Goal: Task Accomplishment & Management: Use online tool/utility

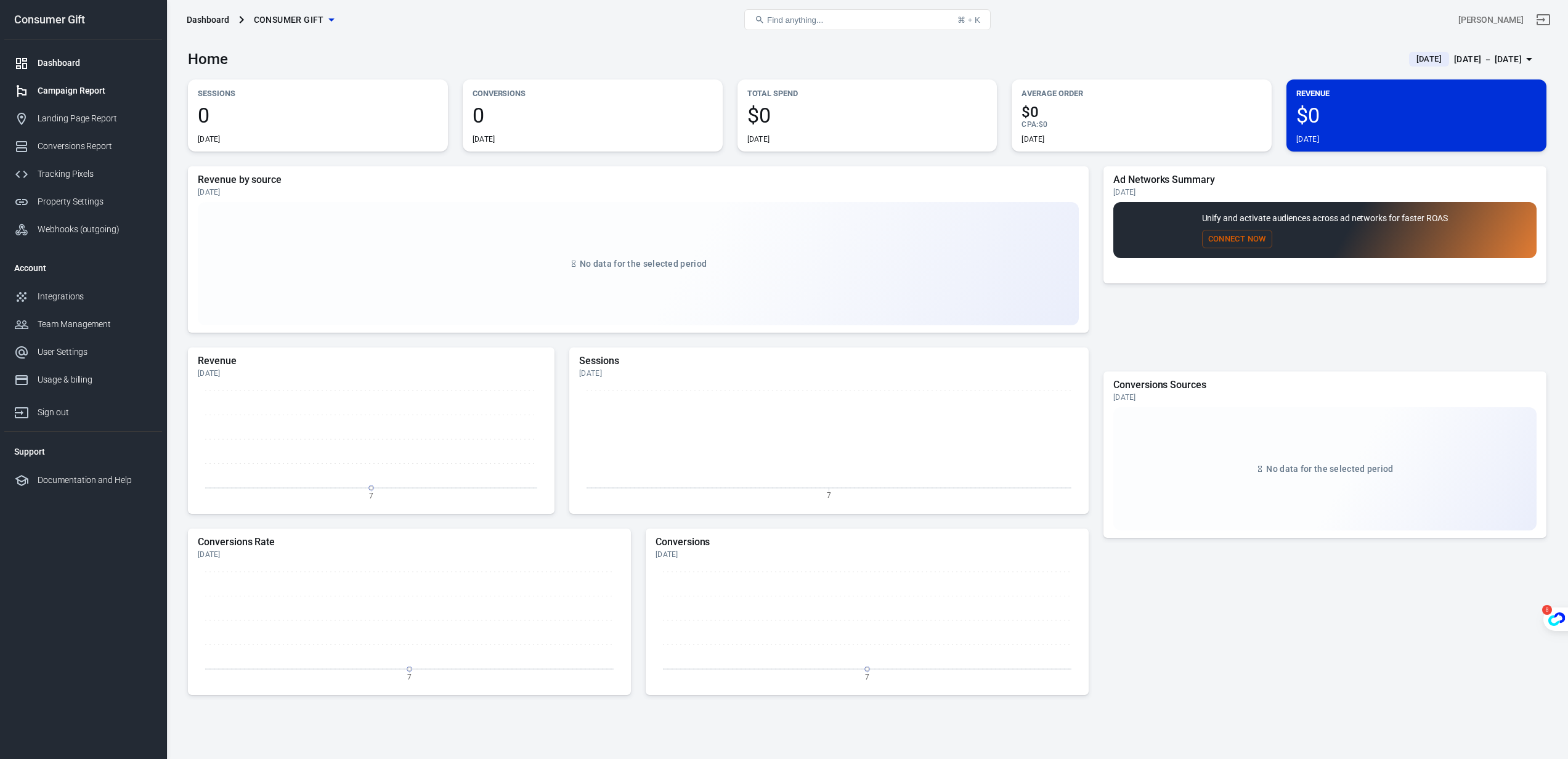
click at [66, 93] on div "Campaign Report" at bounding box center [94, 91] width 115 height 13
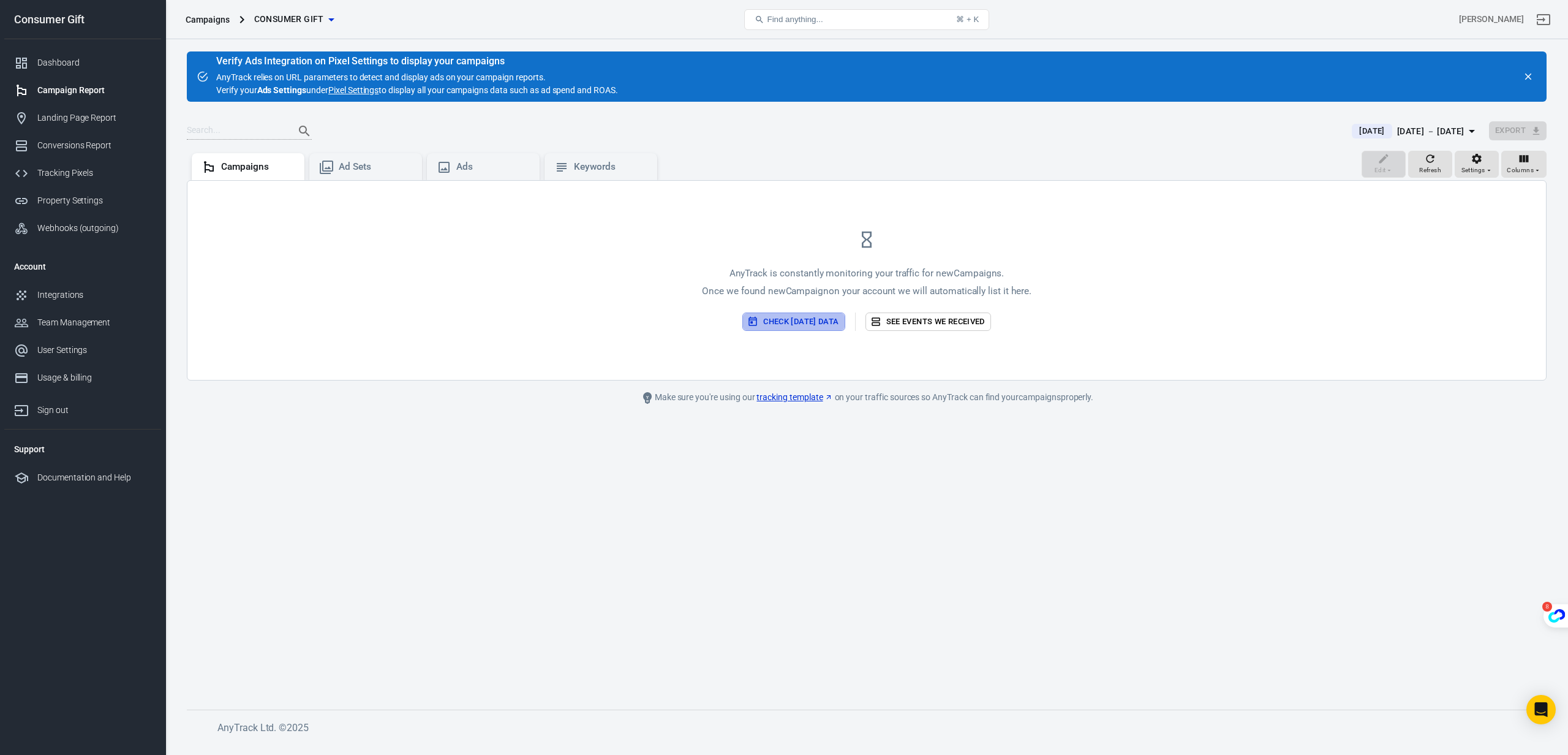
click at [796, 320] on button "Check today’s data" at bounding box center [794, 321] width 103 height 19
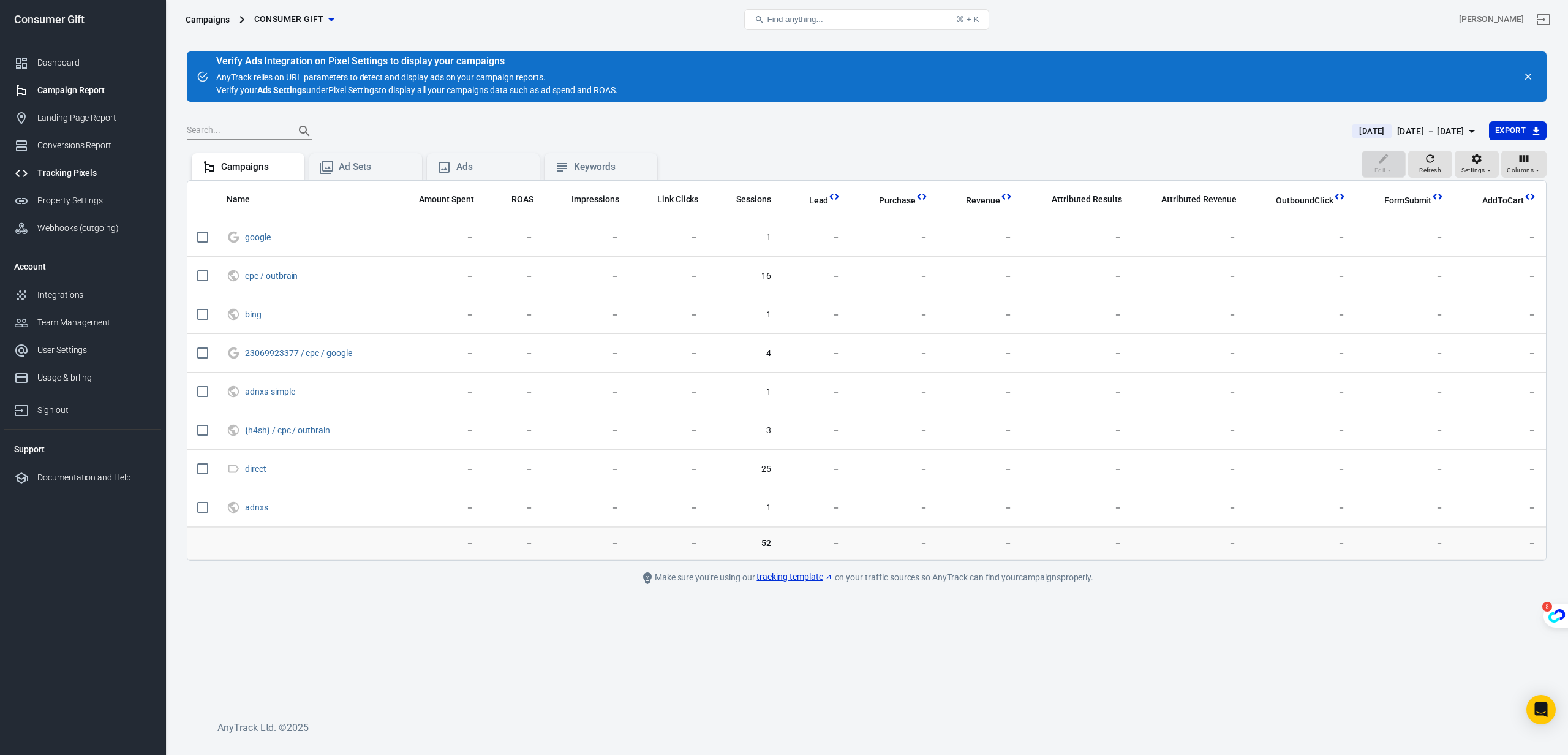
click at [125, 177] on div "Tracking Pixels" at bounding box center [94, 173] width 114 height 13
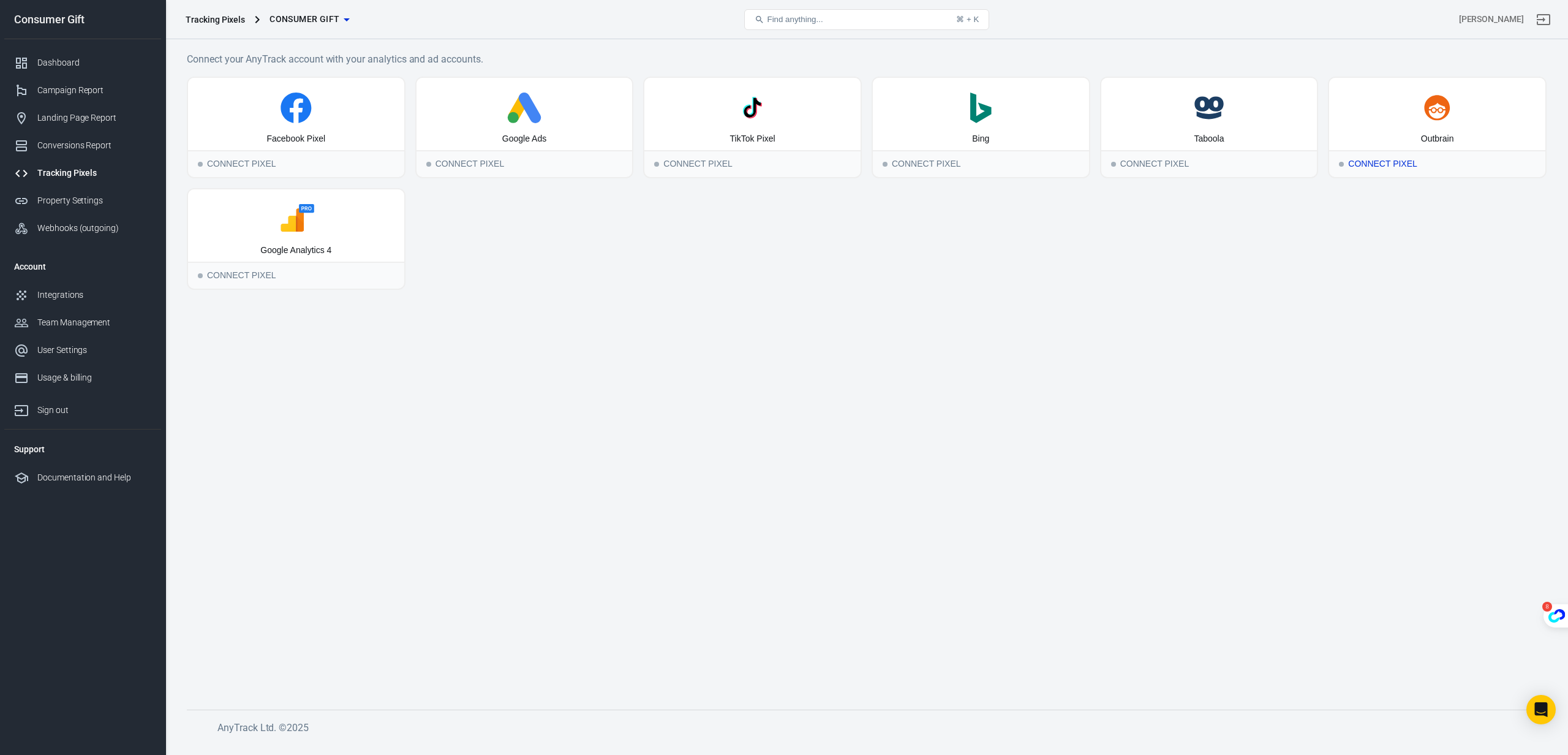
click at [1412, 158] on div "Connect Pixel" at bounding box center [1437, 164] width 216 height 27
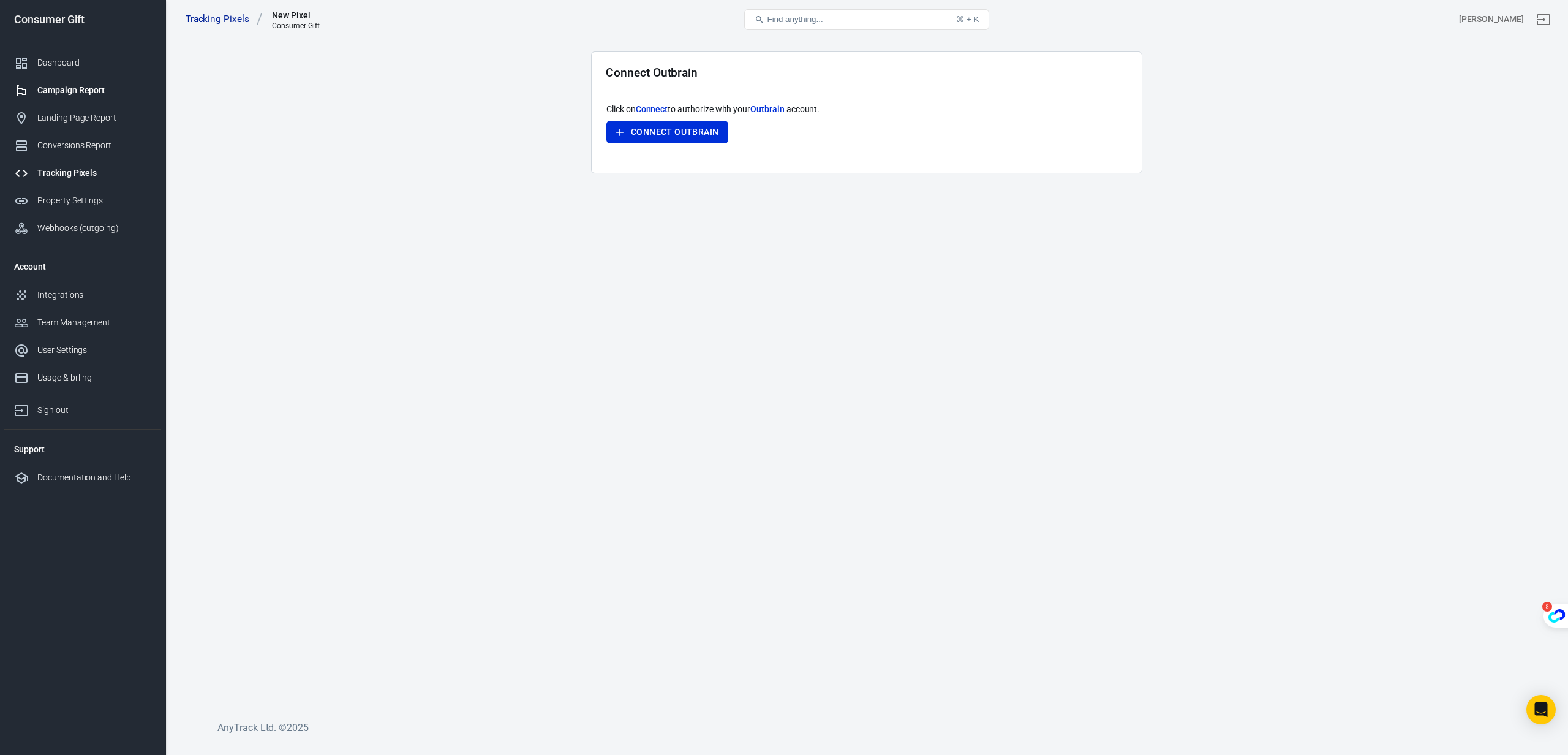
click at [88, 96] on div "Campaign Report" at bounding box center [94, 90] width 114 height 13
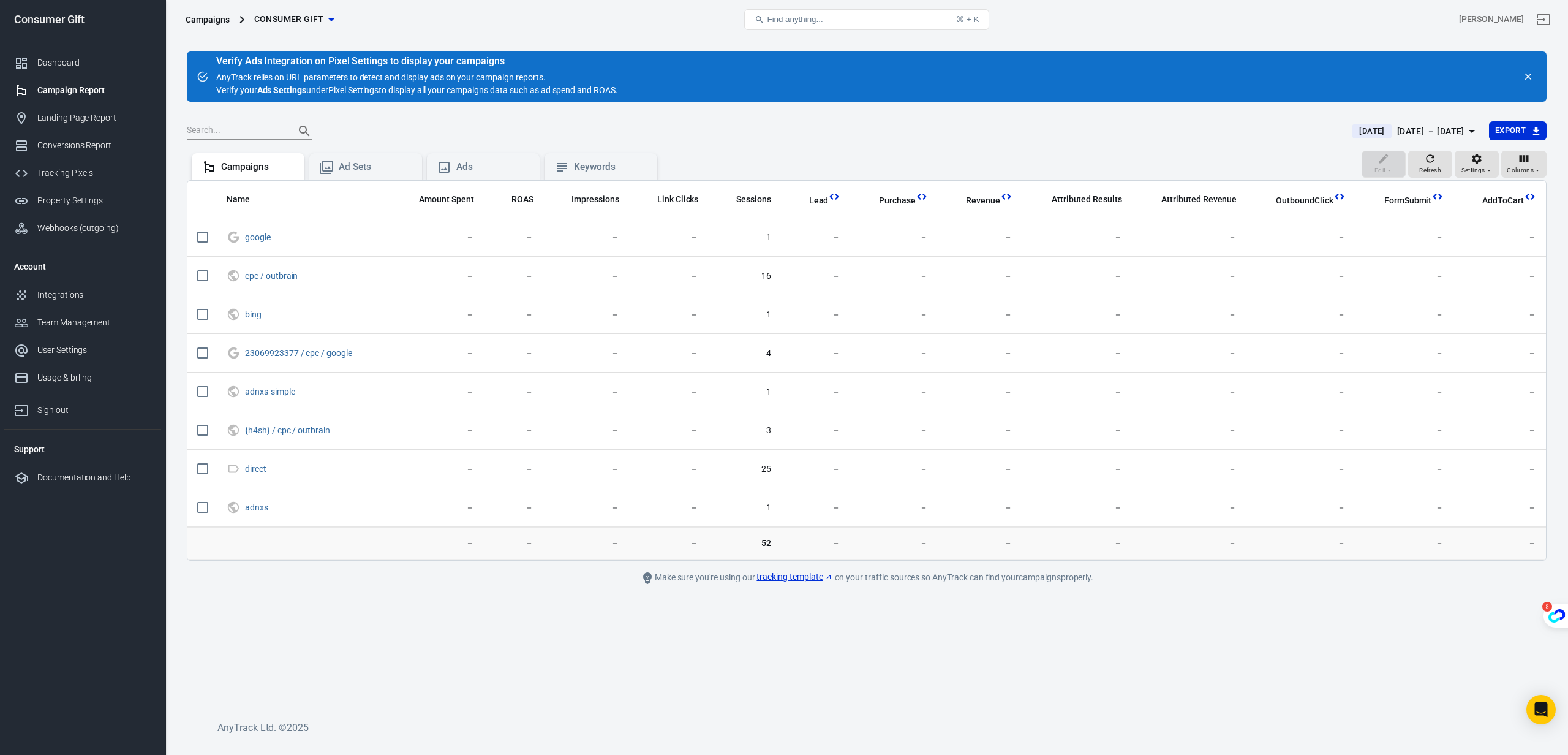
click at [284, 21] on span "Consumer Gift" at bounding box center [288, 19] width 70 height 15
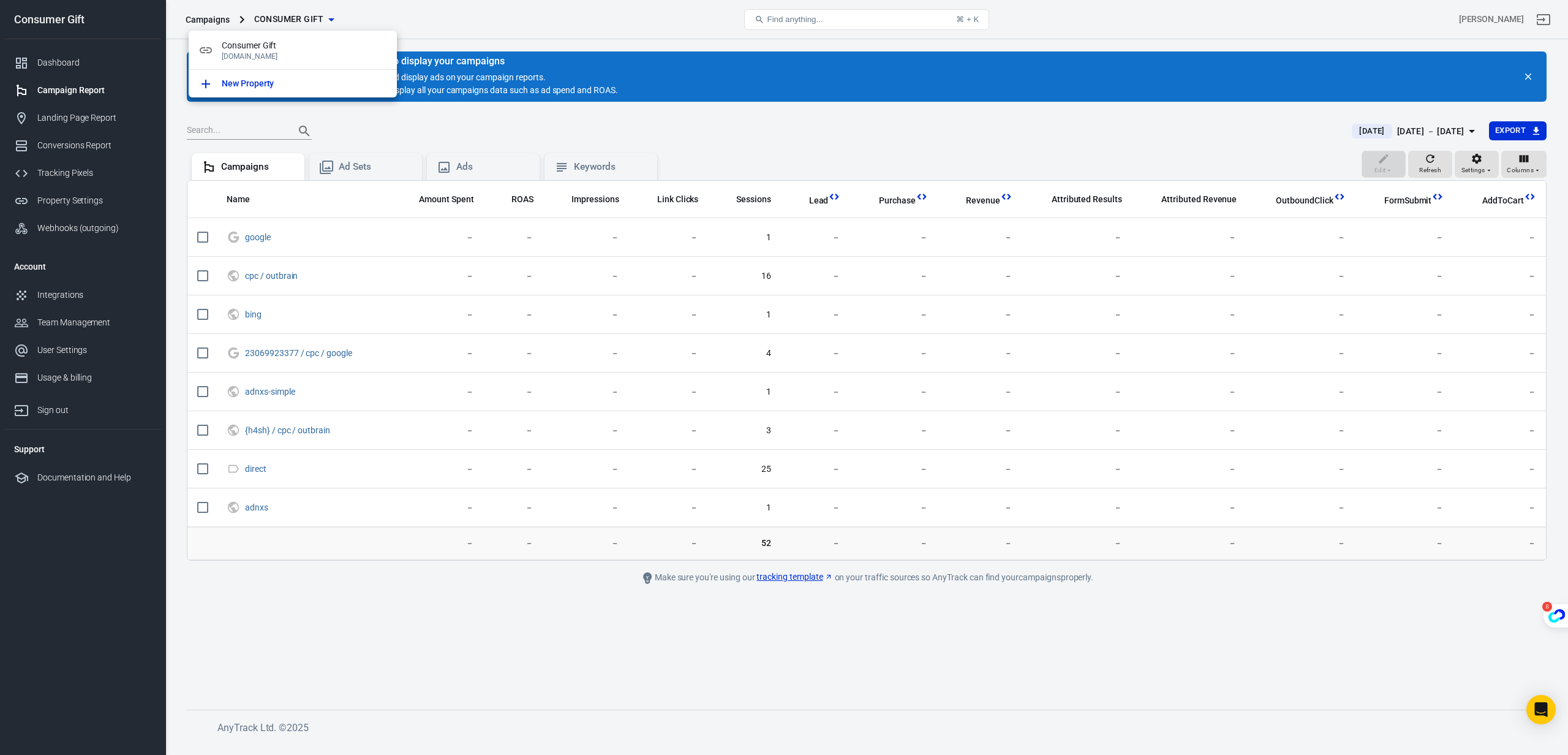
click at [450, 105] on div at bounding box center [784, 377] width 1568 height 755
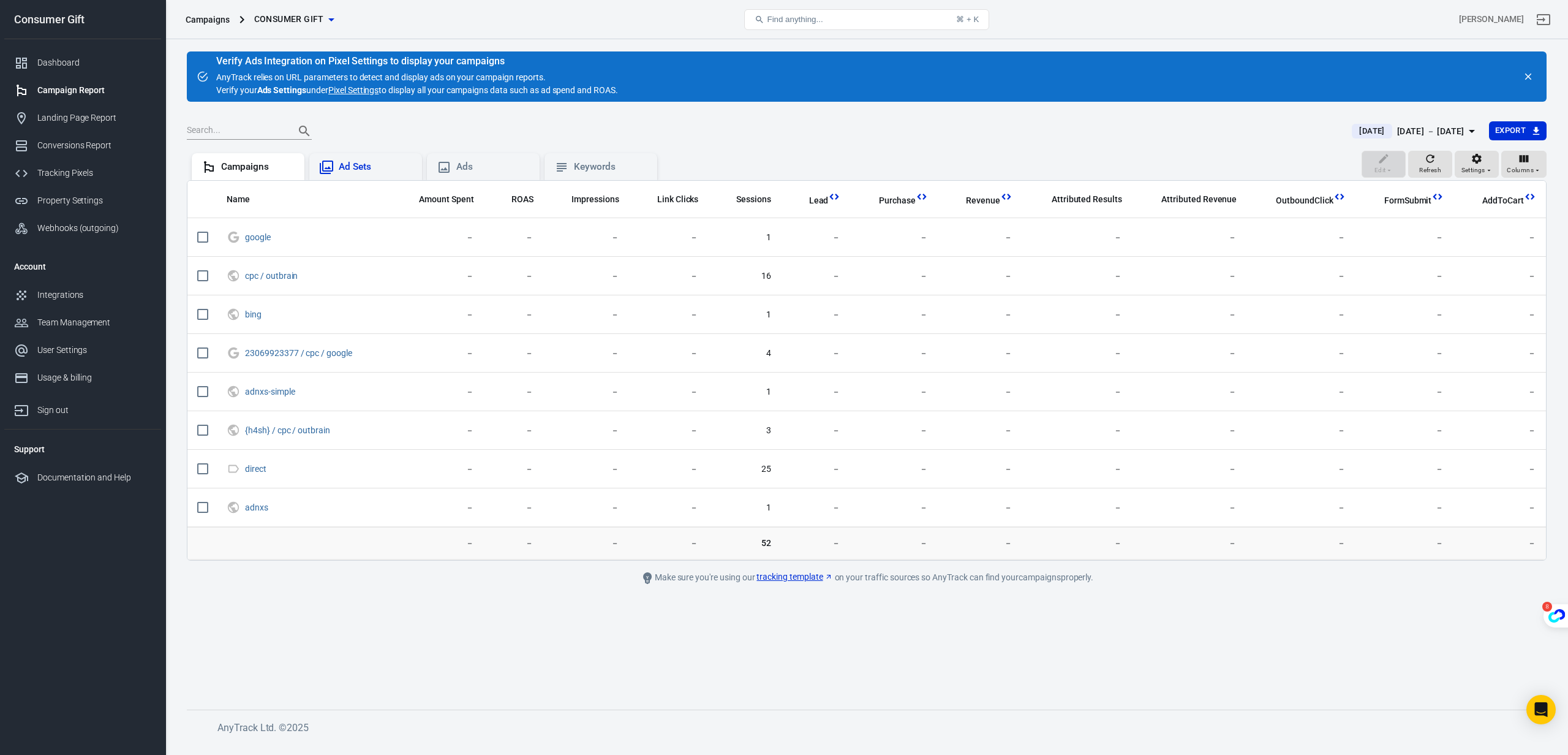
click at [364, 173] on div "Ad Sets" at bounding box center [375, 166] width 73 height 13
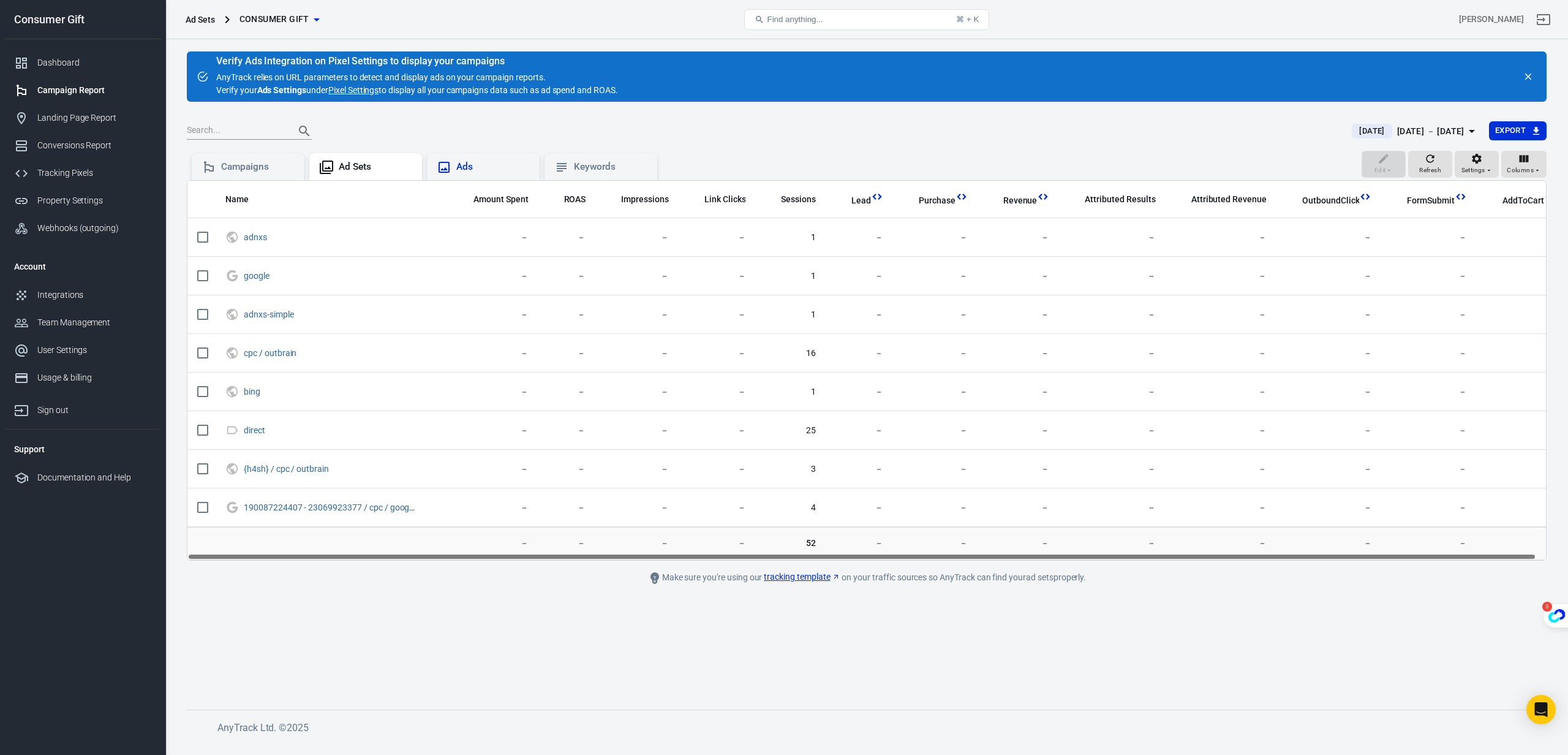
click at [445, 167] on icon at bounding box center [444, 167] width 15 height 15
click at [64, 296] on div "Integrations" at bounding box center [94, 295] width 114 height 13
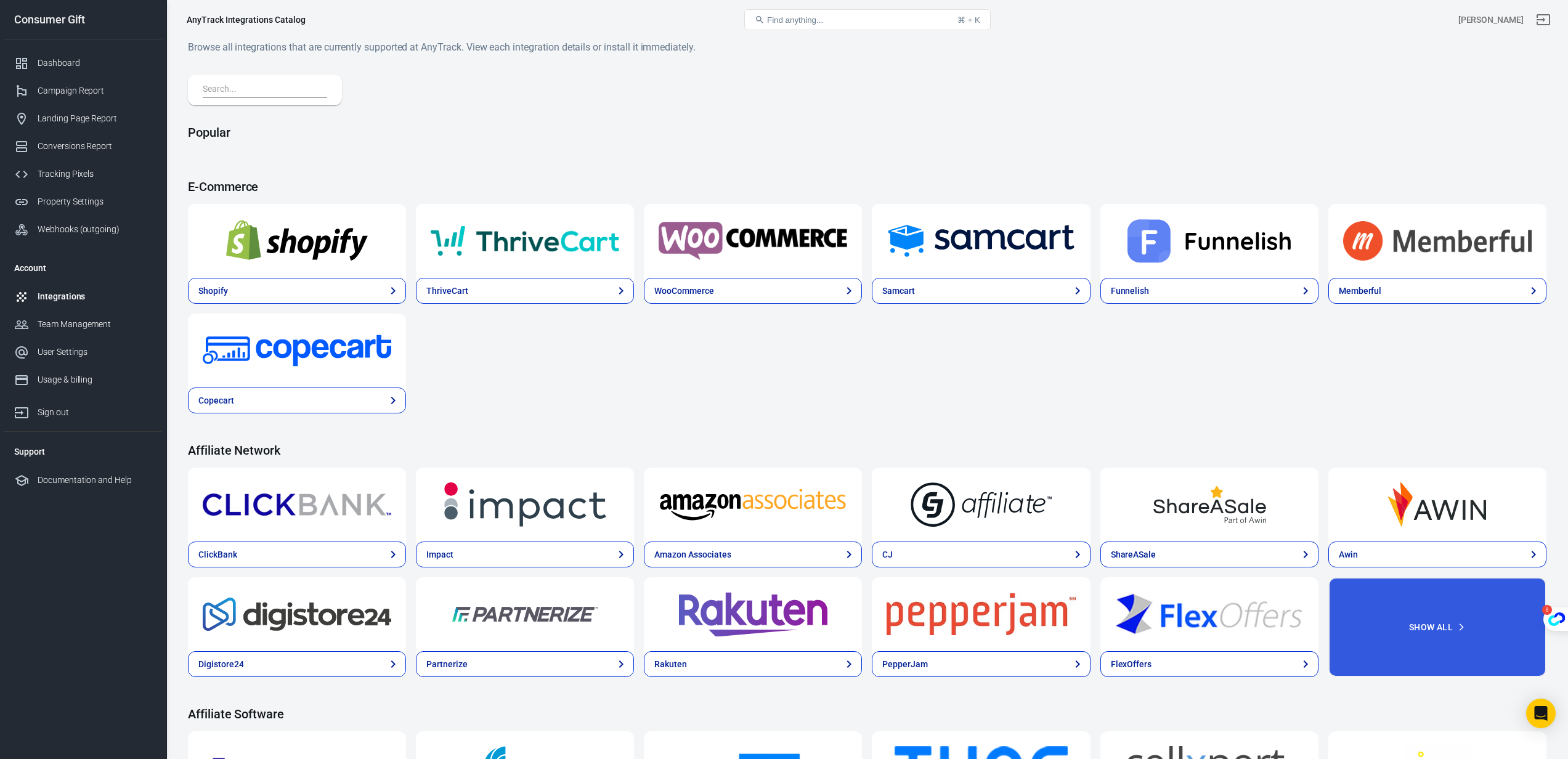
click at [302, 100] on div at bounding box center [264, 90] width 154 height 31
click at [289, 84] on input "text" at bounding box center [263, 90] width 119 height 16
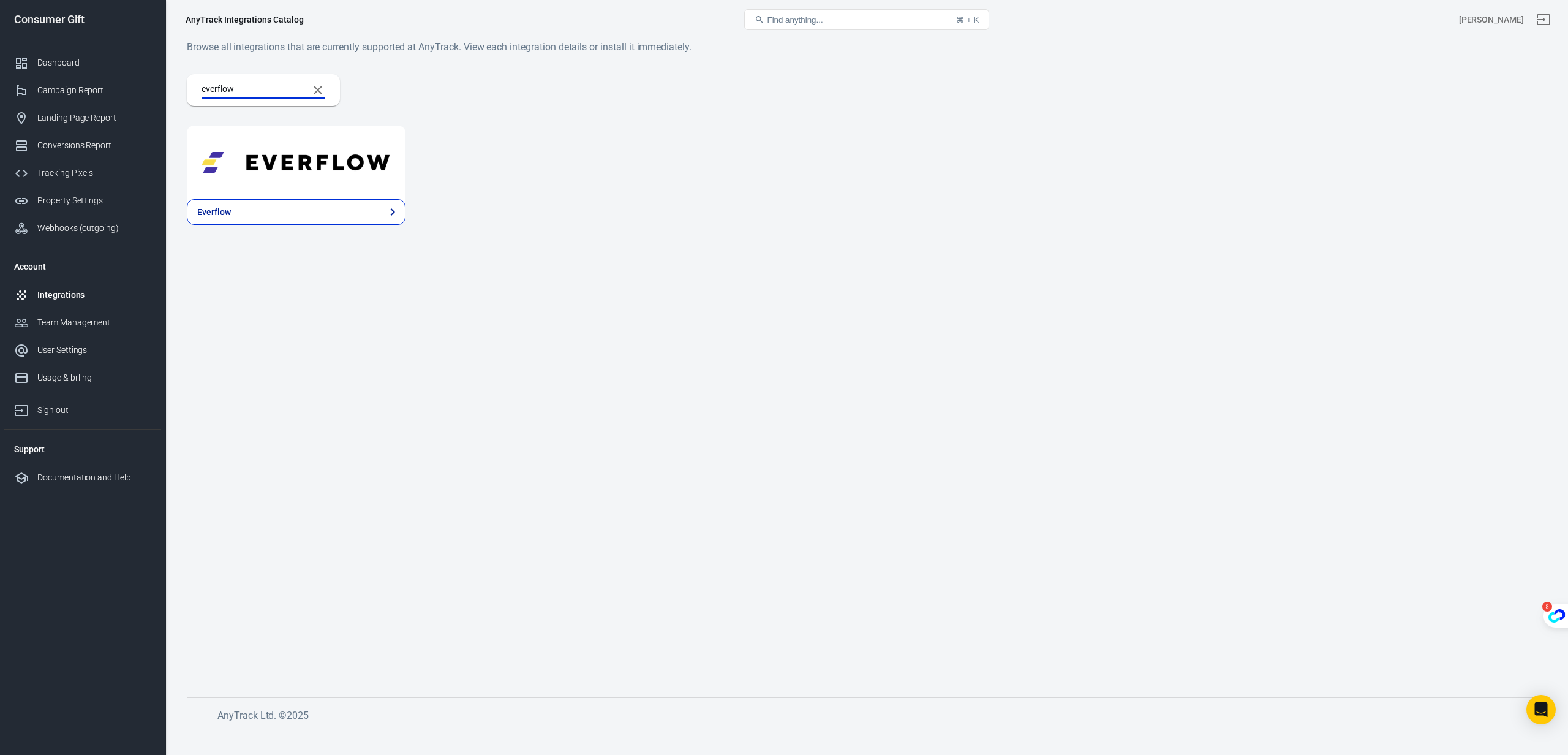
type input "everflow"
click at [268, 196] on div at bounding box center [296, 162] width 219 height 73
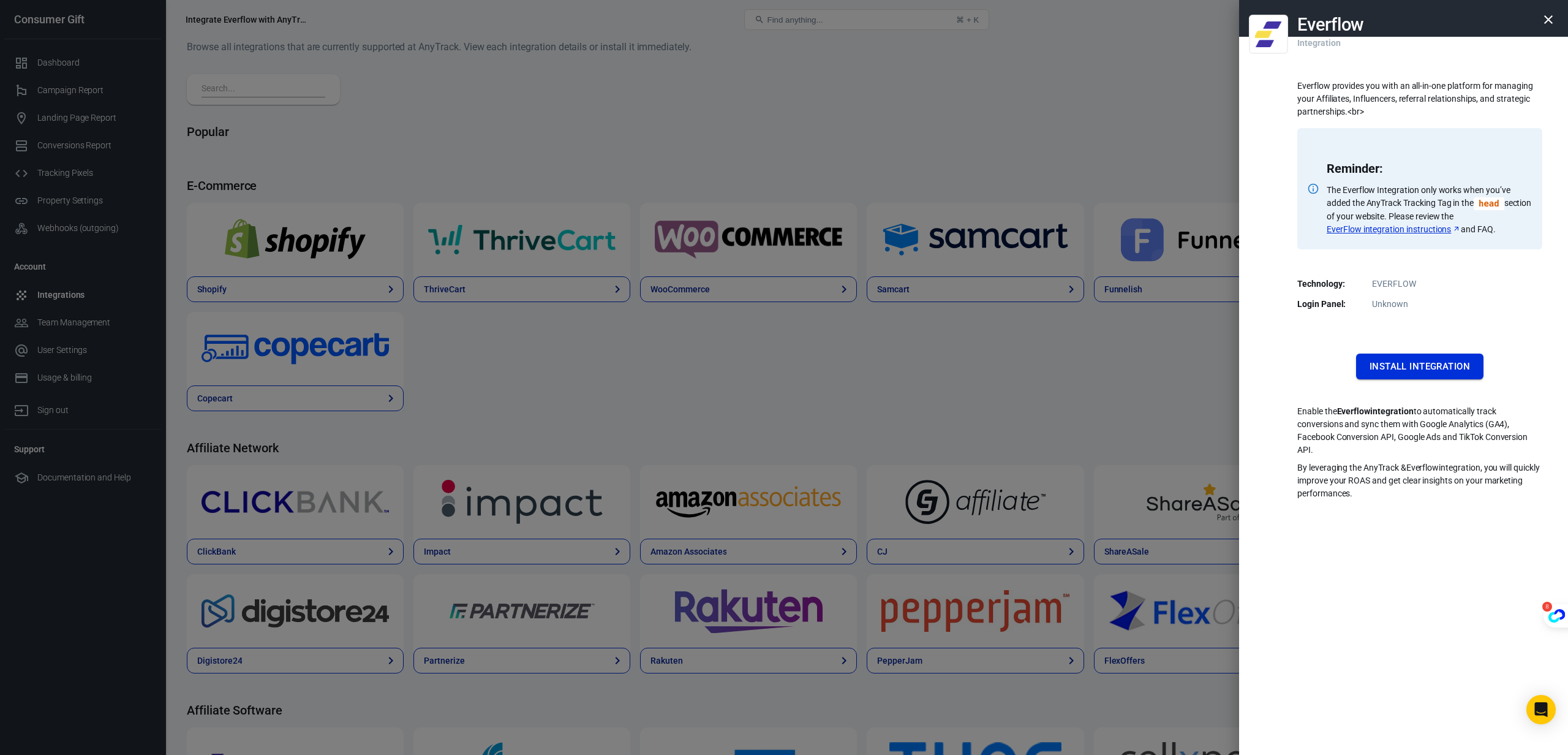
click at [1449, 355] on button "Install Integration" at bounding box center [1419, 366] width 127 height 26
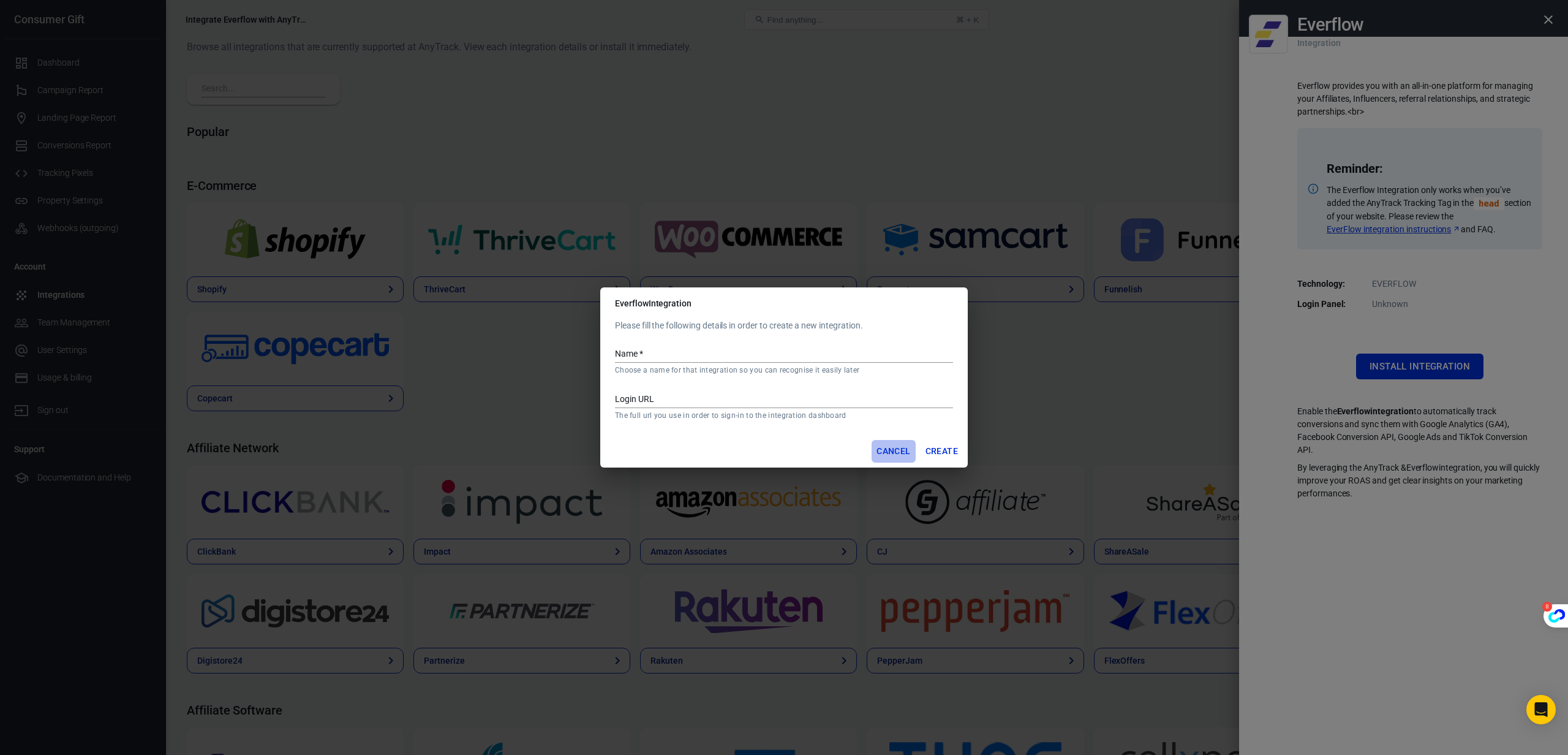
click at [897, 454] on button "Cancel" at bounding box center [893, 451] width 43 height 23
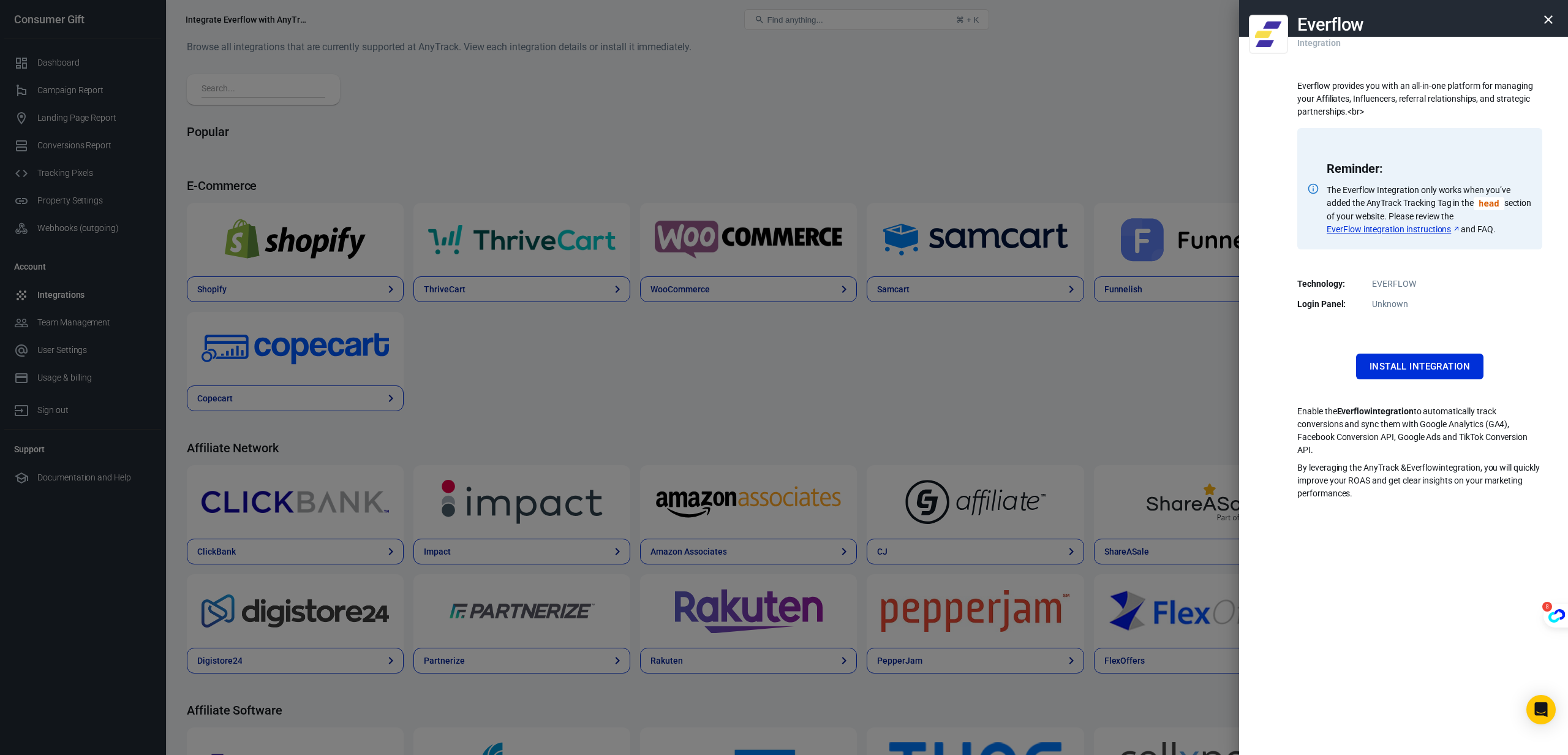
click at [1548, 20] on icon "button" at bounding box center [1549, 19] width 9 height 9
